Goal: Book appointment/travel/reservation

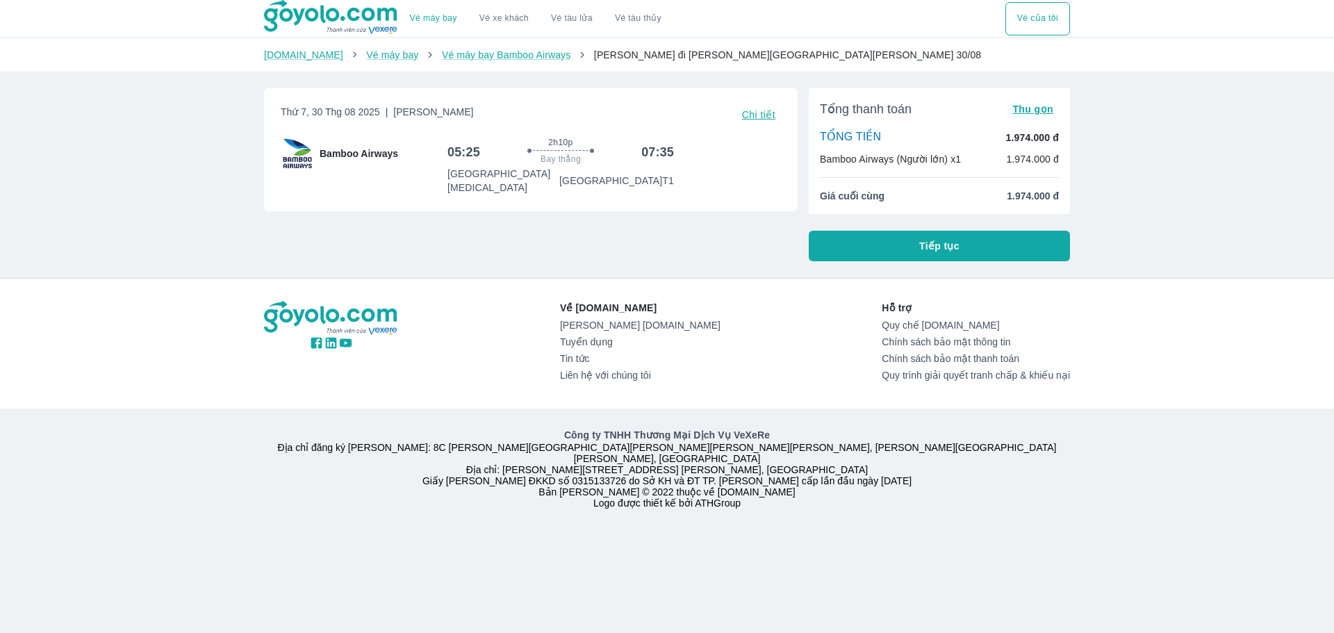
click at [945, 252] on span "Tiếp tục" at bounding box center [939, 246] width 40 height 14
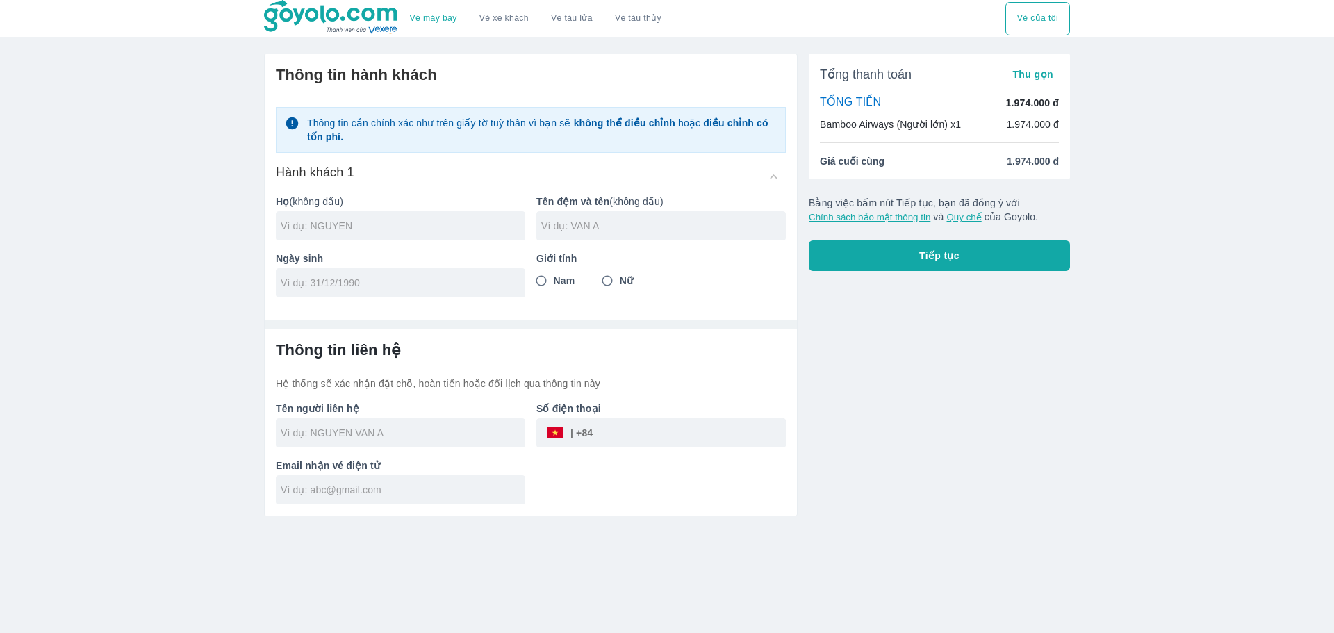
click at [859, 367] on div "Tổng [PERSON_NAME] Thu gọn [PERSON_NAME] 1.974.000 đ Bamboo Airways (Người lớn)…" at bounding box center [934, 279] width 272 height 474
click at [382, 229] on input "text" at bounding box center [403, 226] width 245 height 14
type input "[PERSON_NAME]"
type input "[PERSON_NAME] DAT"
type input "[DATE]"
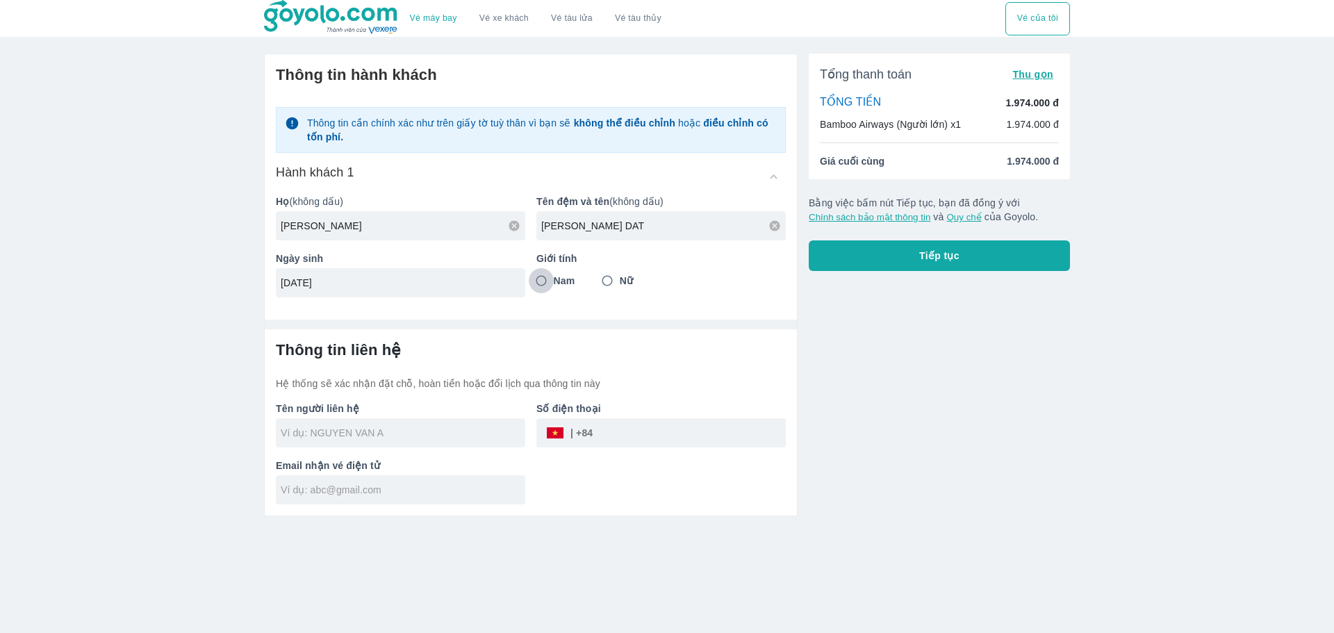
click at [549, 282] on input "Nam" at bounding box center [541, 280] width 25 height 25
radio input "true"
click at [362, 429] on input "text" at bounding box center [403, 433] width 245 height 14
type input "[PERSON_NAME]"
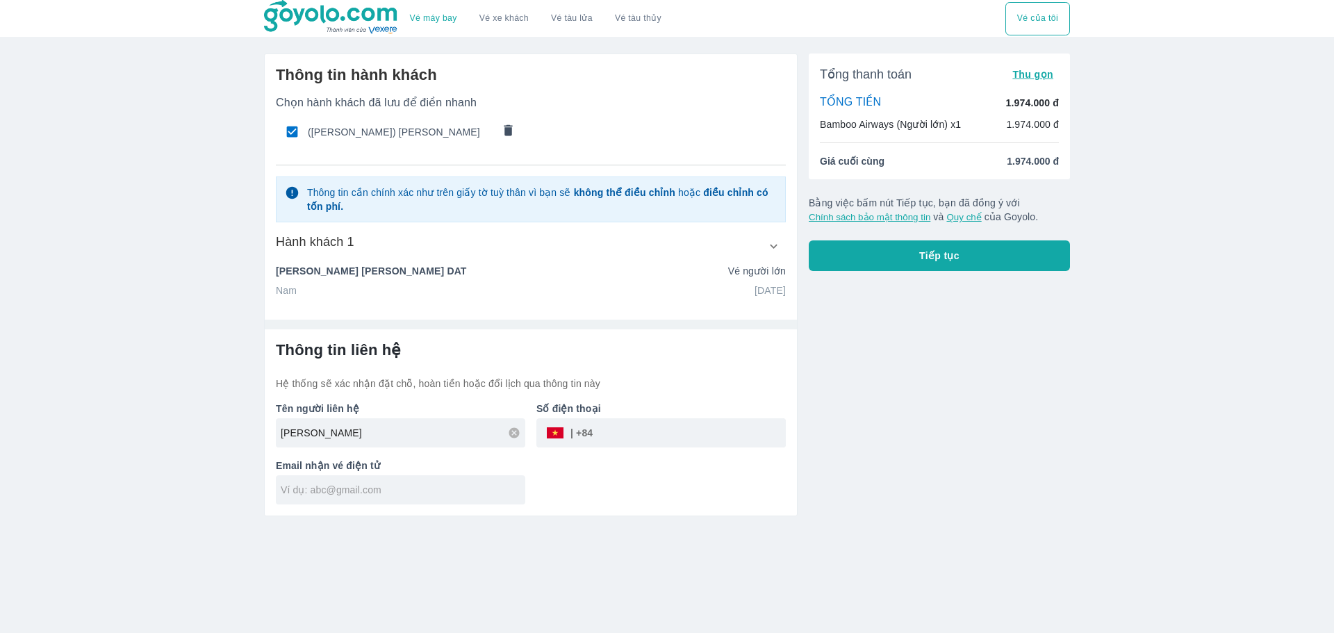
click at [638, 434] on input "tel" at bounding box center [689, 432] width 193 height 33
type input "365491667"
click at [334, 493] on input "text" at bounding box center [403, 490] width 245 height 14
type input "[EMAIL_ADDRESS][DOMAIN_NAME]"
drag, startPoint x: 235, startPoint y: 7, endPoint x: 380, endPoint y: 10, distance: 145.3
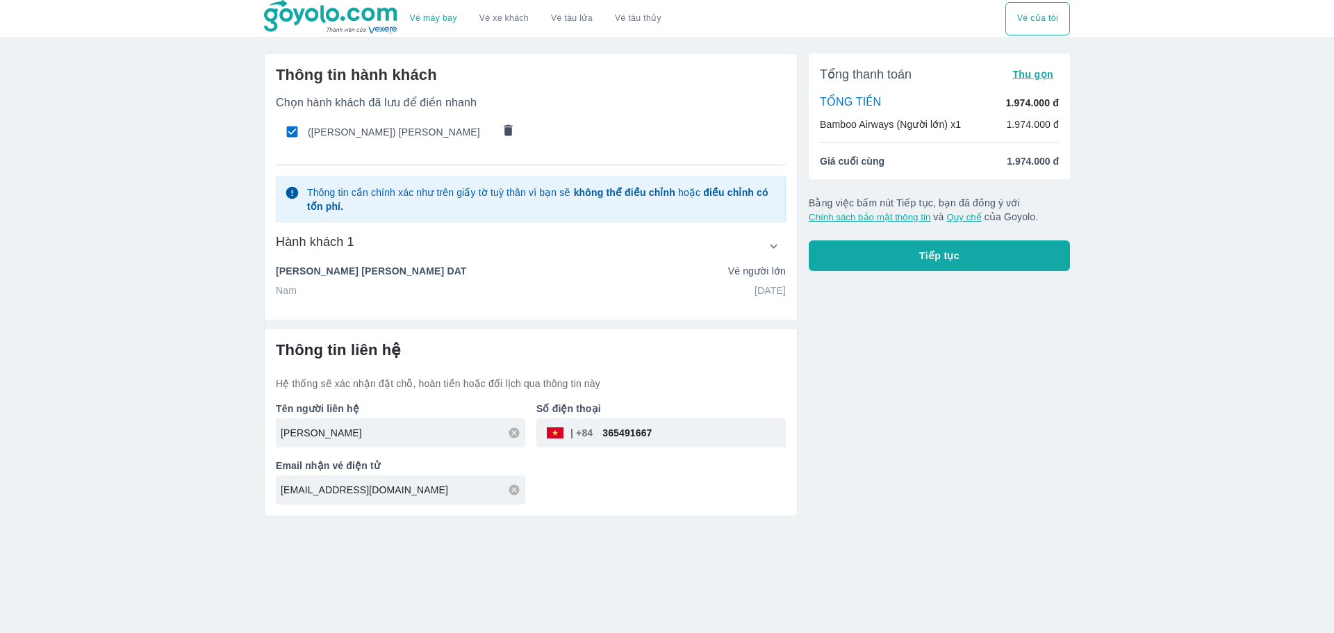
click at [380, 10] on div "Vé máy bay Vé xe khách Vé tàu lửa Vé tàu [PERSON_NAME] Vé của tôi" at bounding box center [667, 18] width 1334 height 37
